Goal: Find specific page/section: Find specific page/section

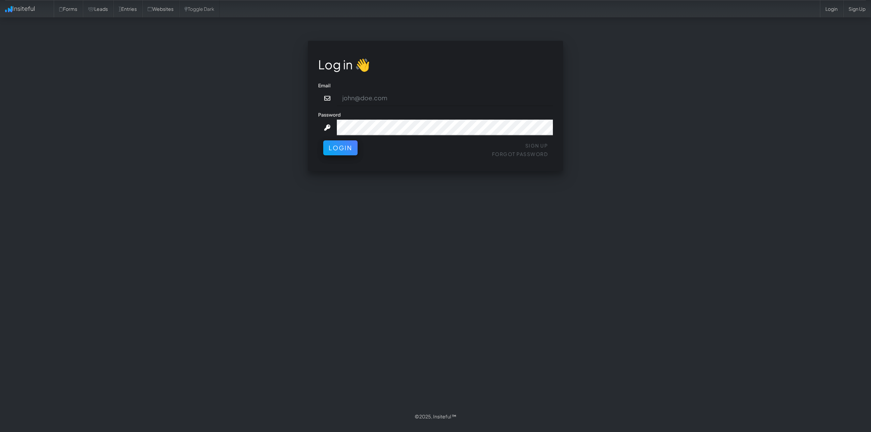
type input "[PERSON_NAME][EMAIL_ADDRESS][DOMAIN_NAME]"
click at [335, 162] on div "Log in 👋 Email connor@gritmediagroup.com Password Sign Up Forgot Password Login…" at bounding box center [435, 106] width 255 height 130
click at [351, 141] on button "Login" at bounding box center [340, 146] width 34 height 15
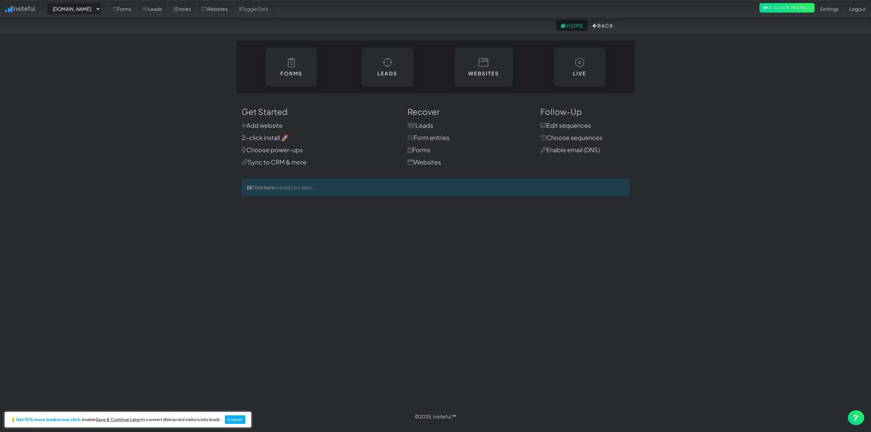
select select "2421"
click at [93, 5] on select "-- None -- [DOMAIN_NAME] [DOMAIN_NAME] [DOMAIN_NAME] [DOMAIN_NAME] [DOMAIN_NAME…" at bounding box center [74, 9] width 54 height 12
select select
click at [49, 3] on select "-- None -- [DOMAIN_NAME] [DOMAIN_NAME] [DOMAIN_NAME] [DOMAIN_NAME] [DOMAIN_NAME…" at bounding box center [74, 9] width 54 height 12
select select "2421"
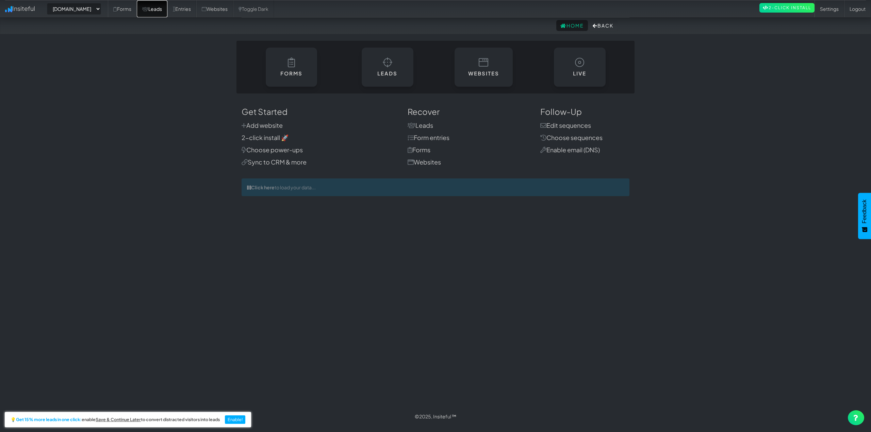
click at [167, 10] on link "Leads" at bounding box center [152, 8] width 31 height 17
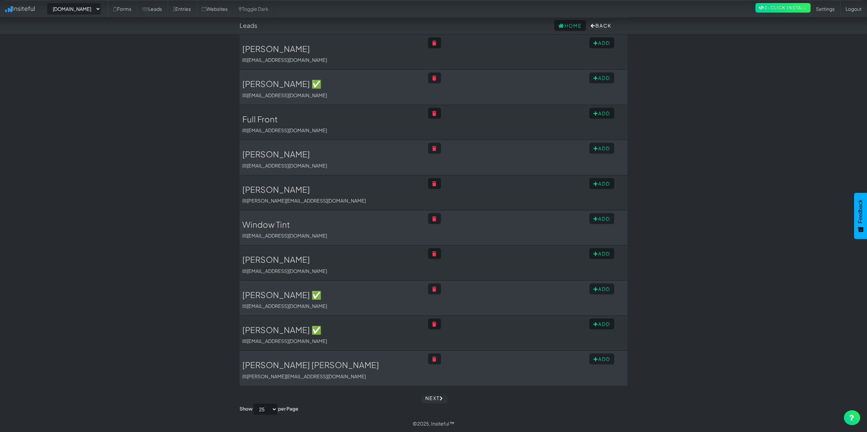
drag, startPoint x: 146, startPoint y: 136, endPoint x: 157, endPoint y: 241, distance: 105.7
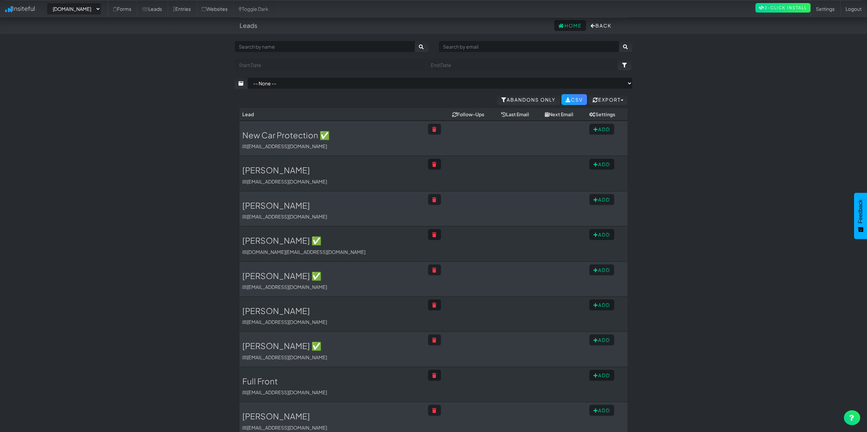
drag, startPoint x: 179, startPoint y: 68, endPoint x: 182, endPoint y: 43, distance: 25.6
click at [94, 9] on select "-- None -- [DOMAIN_NAME] [DOMAIN_NAME] [DOMAIN_NAME] [DOMAIN_NAME] [DOMAIN_NAME…" at bounding box center [74, 9] width 54 height 12
click at [165, 78] on body "Leads Home Back Toggle navigation Insiteful -- None -- www.raldasdetails.com pu…" at bounding box center [433, 347] width 867 height 695
drag, startPoint x: 83, startPoint y: 3, endPoint x: 84, endPoint y: 6, distance: 3.8
click at [83, 3] on select "-- None -- [DOMAIN_NAME] [DOMAIN_NAME] [DOMAIN_NAME] [DOMAIN_NAME] [DOMAIN_NAME…" at bounding box center [74, 9] width 54 height 12
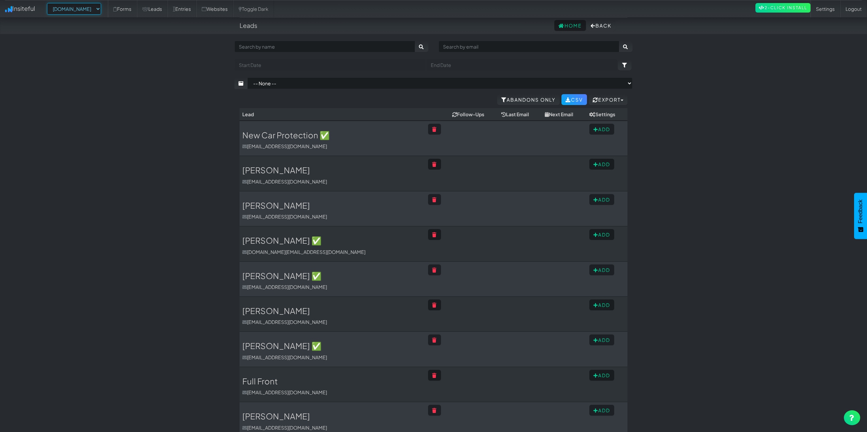
select select "2465"
click at [49, 3] on select "-- None -- www.raldasdetails.com purpleflareagency.com ninetailzmotorsports.com…" at bounding box center [74, 9] width 54 height 12
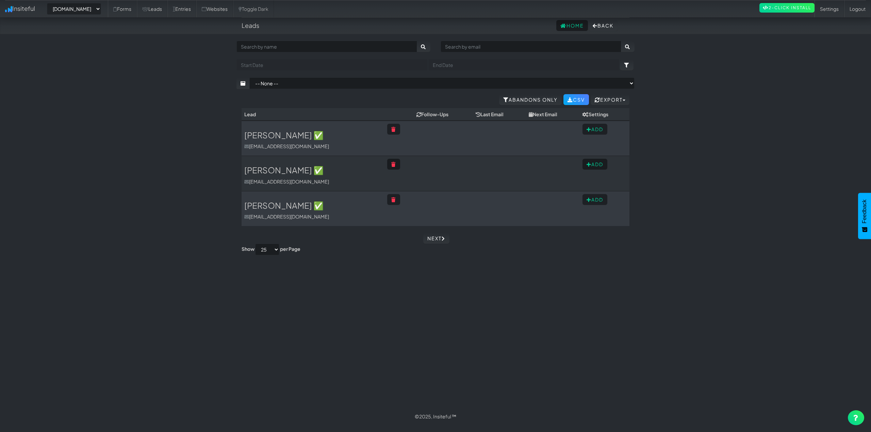
click at [94, 17] on div "-- None -- [DOMAIN_NAME] [DOMAIN_NAME] [DOMAIN_NAME] [DOMAIN_NAME] [DOMAIN_NAME…" at bounding box center [435, 8] width 861 height 17
click at [79, 12] on select "-- None -- [DOMAIN_NAME] [DOMAIN_NAME] [DOMAIN_NAME] [DOMAIN_NAME] [DOMAIN_NAME…" at bounding box center [74, 9] width 54 height 12
select select "2472"
click at [49, 3] on select "-- None -- [DOMAIN_NAME] [DOMAIN_NAME] [DOMAIN_NAME] [DOMAIN_NAME] [DOMAIN_NAME…" at bounding box center [74, 9] width 54 height 12
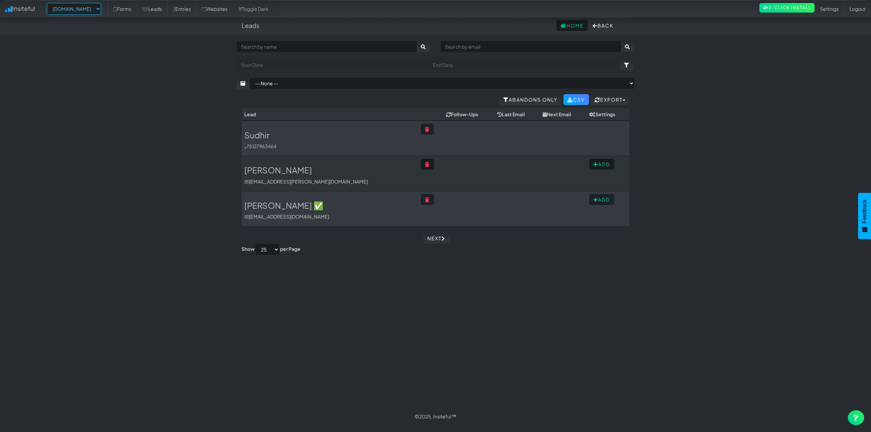
click at [85, 14] on select "-- None -- [DOMAIN_NAME] [DOMAIN_NAME] [DOMAIN_NAME] [DOMAIN_NAME] [DOMAIN_NAME…" at bounding box center [74, 9] width 54 height 12
select select "2478"
click at [49, 3] on select "-- None -- [DOMAIN_NAME] [DOMAIN_NAME] [DOMAIN_NAME] [DOMAIN_NAME] [DOMAIN_NAME…" at bounding box center [74, 9] width 54 height 12
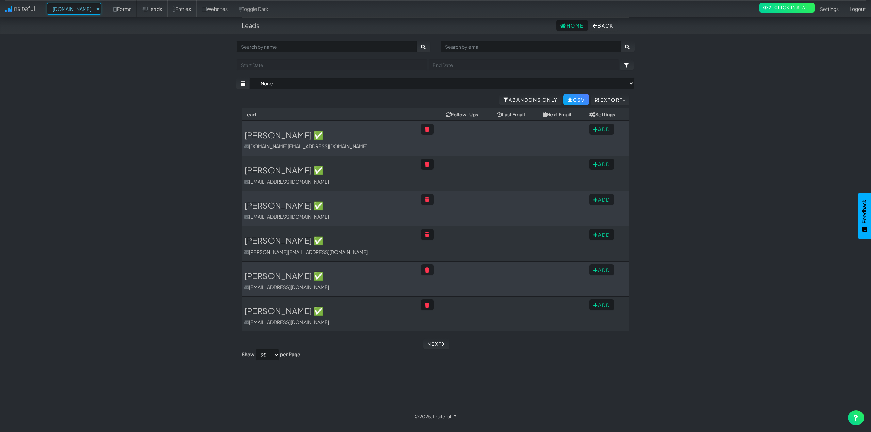
click at [92, 13] on select "-- None -- [DOMAIN_NAME] [DOMAIN_NAME] [DOMAIN_NAME] [DOMAIN_NAME] [DOMAIN_NAME…" at bounding box center [74, 9] width 54 height 12
select select "2484"
click at [49, 3] on select "-- None -- [DOMAIN_NAME] [DOMAIN_NAME] [DOMAIN_NAME] [DOMAIN_NAME] [DOMAIN_NAME…" at bounding box center [74, 9] width 54 height 12
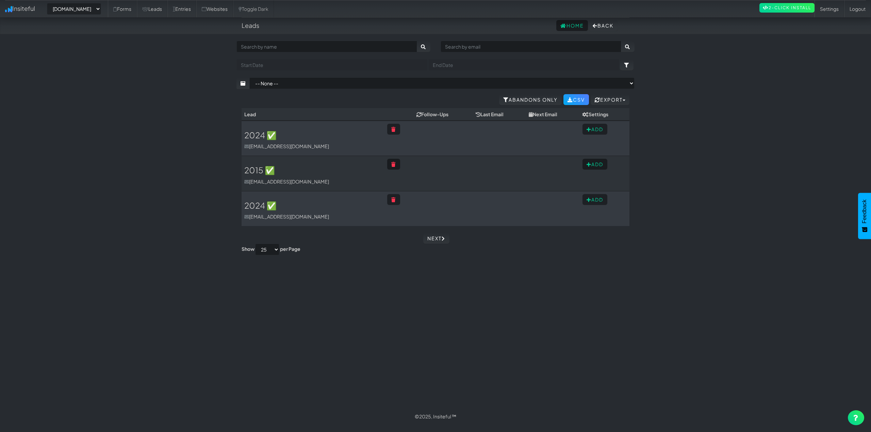
click at [85, 16] on div "-- None -- [DOMAIN_NAME] [DOMAIN_NAME] [DOMAIN_NAME] [DOMAIN_NAME] [DOMAIN_NAME…" at bounding box center [435, 8] width 861 height 17
click at [82, 14] on select "-- None -- [DOMAIN_NAME] [DOMAIN_NAME] [DOMAIN_NAME] [DOMAIN_NAME] [DOMAIN_NAME…" at bounding box center [74, 9] width 54 height 12
select select "2460"
click at [49, 3] on select "-- None -- [DOMAIN_NAME] [DOMAIN_NAME] [DOMAIN_NAME] [DOMAIN_NAME] [DOMAIN_NAME…" at bounding box center [74, 9] width 54 height 12
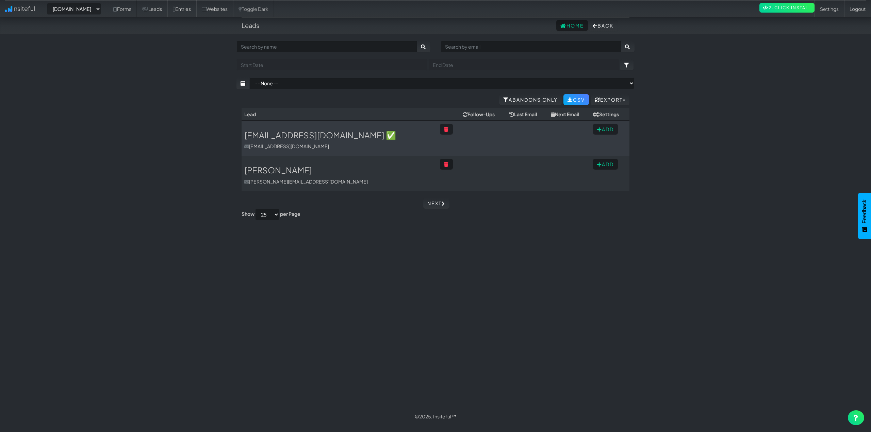
click at [95, 15] on div "-- None -- www.raldasdetails.com purpleflareagency.com ninetailzmotorsports.com…" at bounding box center [435, 8] width 861 height 17
click at [96, 10] on select "-- None -- www.raldasdetails.com purpleflareagency.com ninetailzmotorsports.com…" at bounding box center [74, 9] width 54 height 12
select select "2458"
click at [49, 3] on select "-- None -- www.raldasdetails.com purpleflareagency.com ninetailzmotorsports.com…" at bounding box center [74, 9] width 54 height 12
click at [93, 15] on div "-- None -- [DOMAIN_NAME] [DOMAIN_NAME] [DOMAIN_NAME] [DOMAIN_NAME] [DOMAIN_NAME…" at bounding box center [435, 8] width 861 height 17
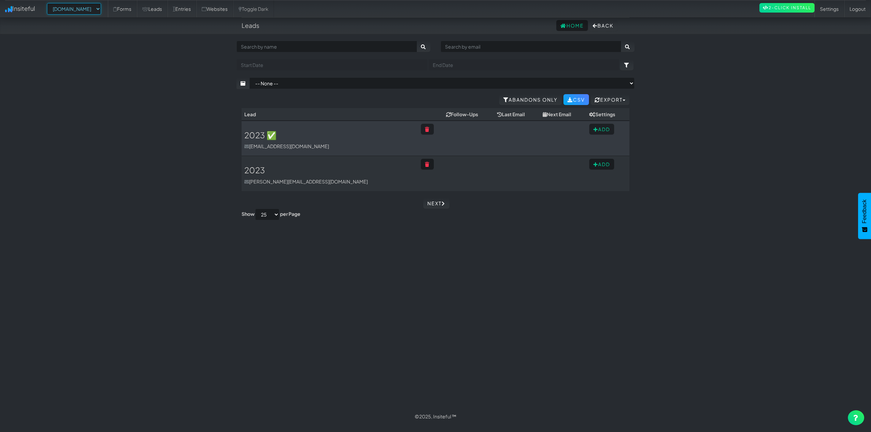
click at [91, 11] on select "-- None -- [DOMAIN_NAME] [DOMAIN_NAME] [DOMAIN_NAME] [DOMAIN_NAME] [DOMAIN_NAME…" at bounding box center [74, 9] width 54 height 12
select select "2468"
click at [49, 3] on select "-- None -- [DOMAIN_NAME] [DOMAIN_NAME] [DOMAIN_NAME] [DOMAIN_NAME] [DOMAIN_NAME…" at bounding box center [74, 9] width 54 height 12
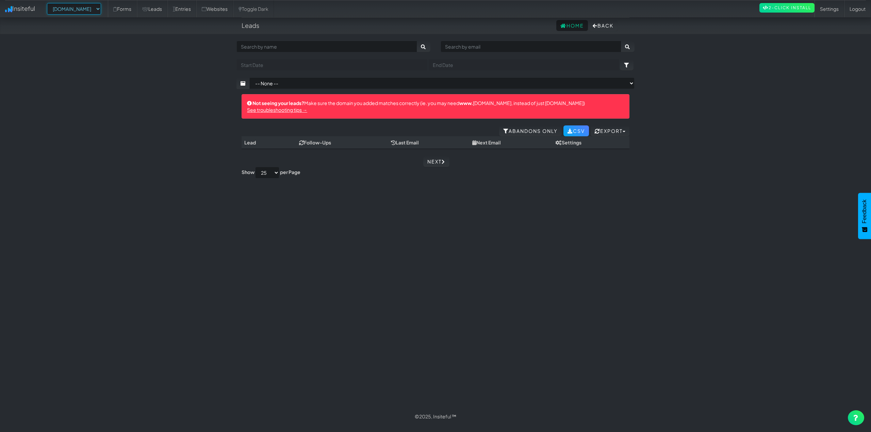
click at [90, 8] on select "-- None -- www.raldasdetails.com purpleflareagency.com ninetailzmotorsports.com…" at bounding box center [74, 9] width 54 height 12
select select "2483"
click at [49, 3] on select "-- None -- www.raldasdetails.com purpleflareagency.com ninetailzmotorsports.com…" at bounding box center [74, 9] width 54 height 12
click at [89, 13] on select "-- None -- [DOMAIN_NAME] [DOMAIN_NAME] [DOMAIN_NAME] [DOMAIN_NAME] [DOMAIN_NAME…" at bounding box center [74, 9] width 54 height 12
select select "2503"
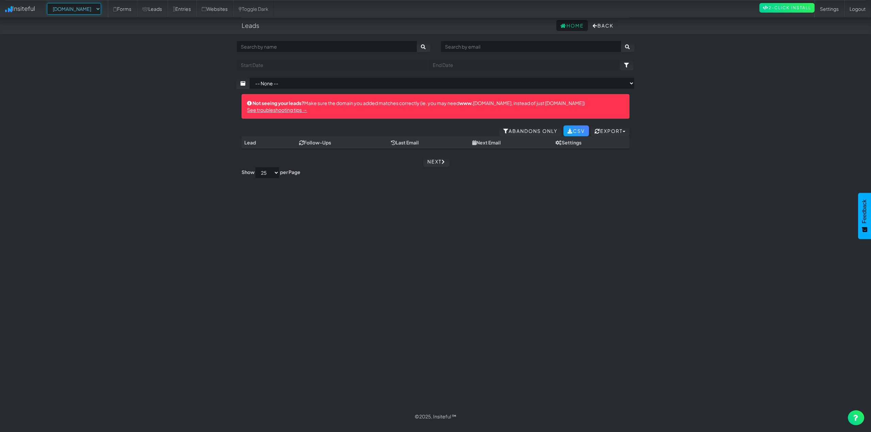
click at [49, 3] on select "-- None -- [DOMAIN_NAME] [DOMAIN_NAME] [DOMAIN_NAME] [DOMAIN_NAME] [DOMAIN_NAME…" at bounding box center [74, 9] width 54 height 12
select select "2503"
click at [145, 100] on body "Leads Home Back Toggle navigation Insiteful -- None -- [DOMAIN_NAME] [DOMAIN_NA…" at bounding box center [435, 212] width 871 height 425
click at [116, 92] on body "Leads Home Back Toggle navigation Insiteful -- None -- [DOMAIN_NAME] [DOMAIN_NA…" at bounding box center [435, 212] width 871 height 425
